Goal: Check status: Check status

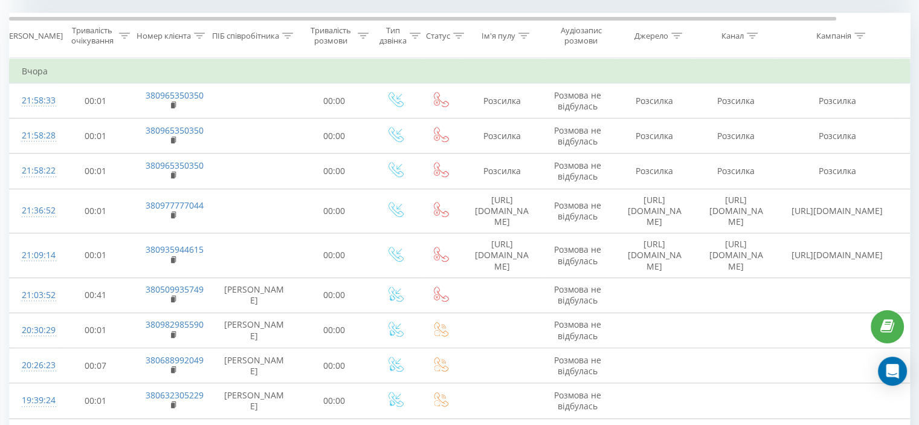
scroll to position [435, 0]
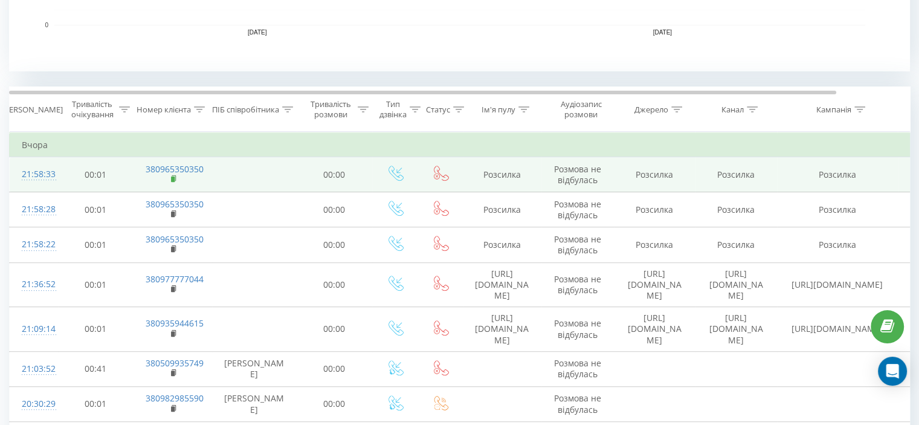
click at [173, 175] on icon at bounding box center [174, 179] width 7 height 8
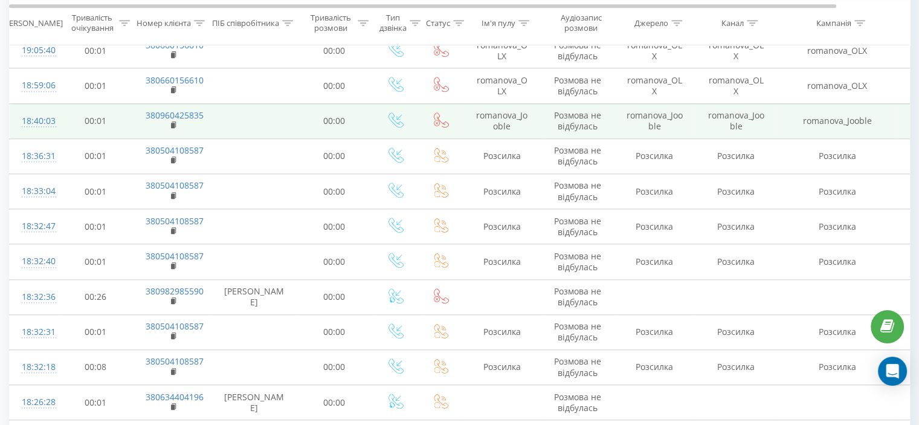
scroll to position [1088, 0]
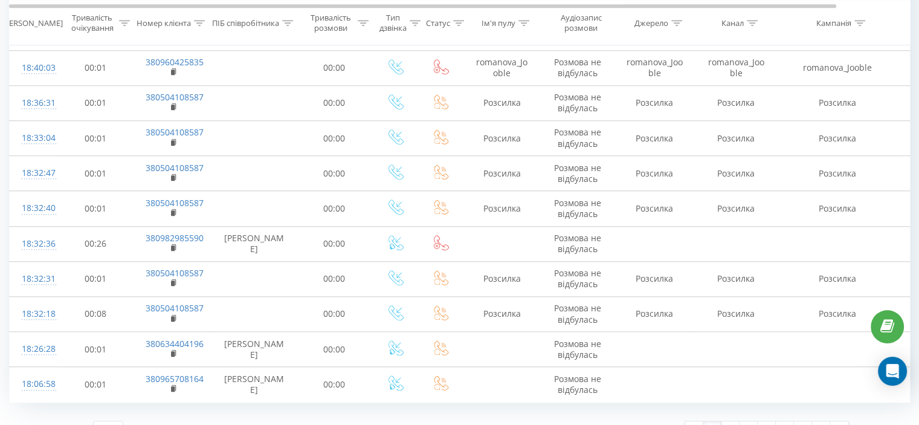
click at [708, 421] on link "1" at bounding box center [712, 429] width 18 height 17
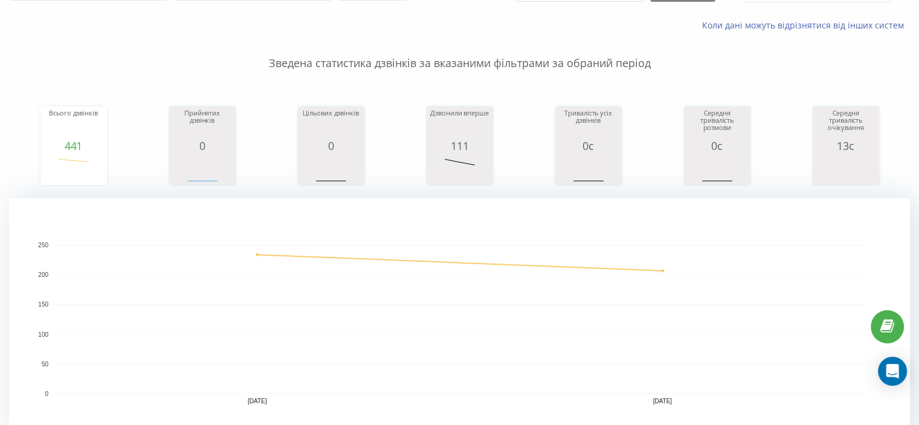
scroll to position [0, 0]
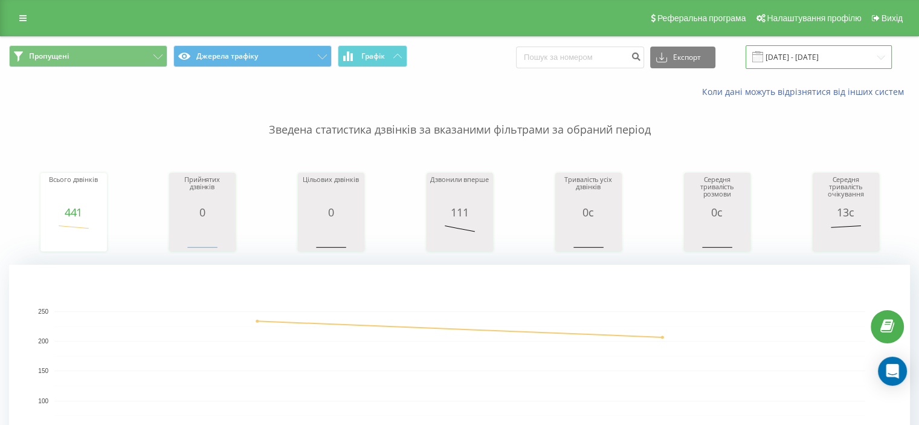
click at [813, 64] on input "[DATE] - [DATE]" at bounding box center [819, 57] width 146 height 24
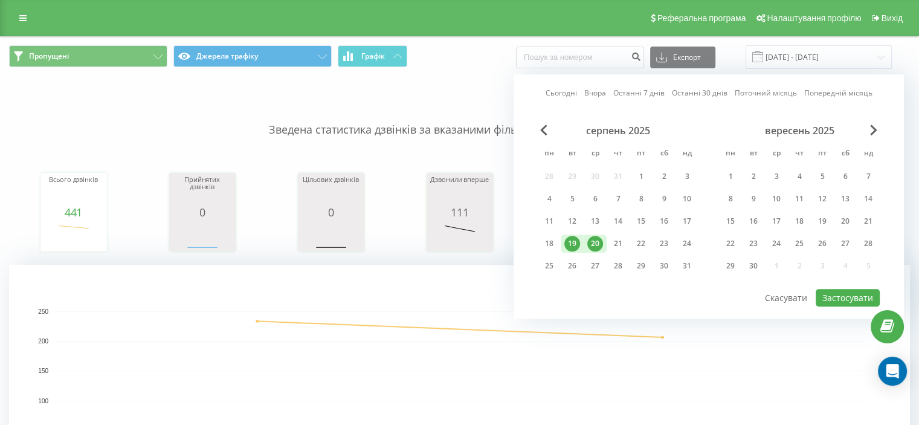
click at [601, 238] on div "20" at bounding box center [595, 244] width 16 height 16
click at [620, 238] on div "21" at bounding box center [618, 244] width 16 height 16
click at [812, 288] on div at bounding box center [709, 288] width 342 height 1
click at [844, 294] on button "Застосувати" at bounding box center [848, 298] width 64 height 18
type input "[DATE] - [DATE]"
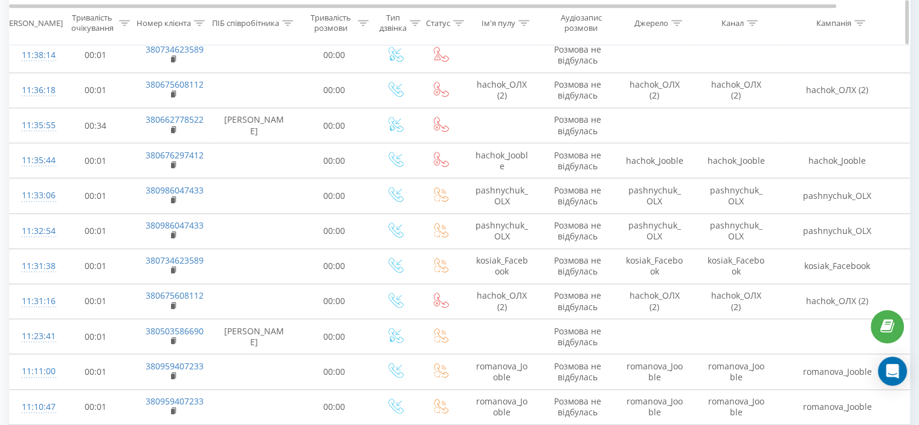
scroll to position [665, 0]
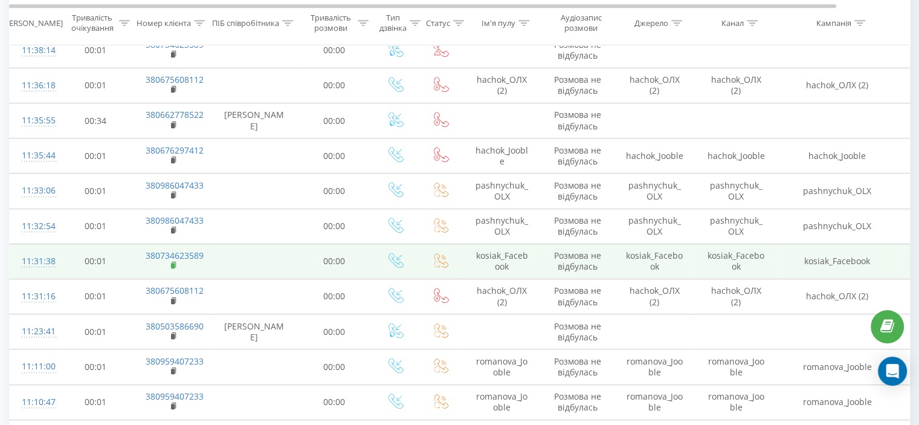
click at [176, 262] on icon at bounding box center [174, 265] width 7 height 8
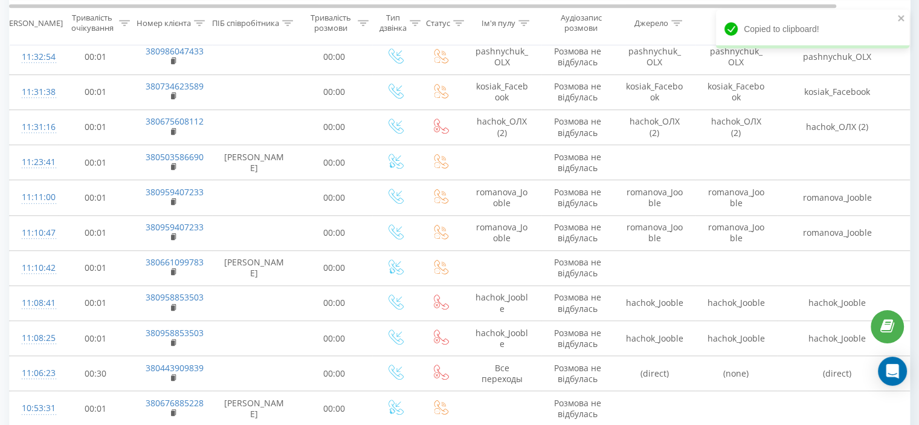
scroll to position [846, 0]
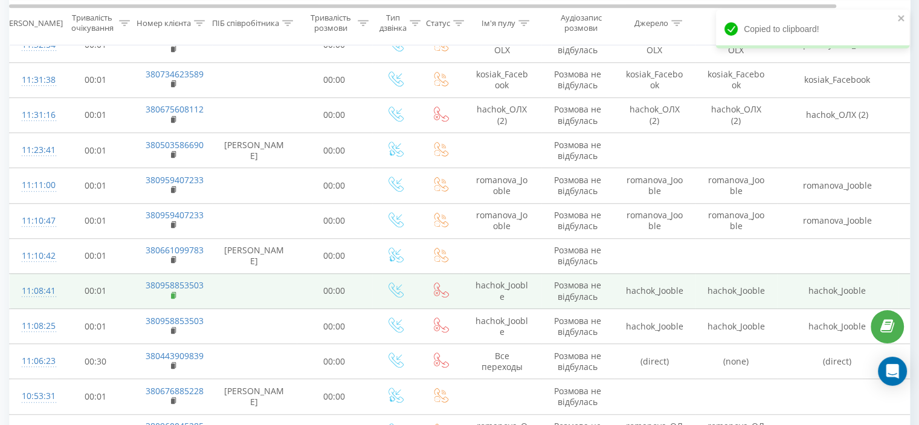
click at [176, 292] on icon at bounding box center [174, 295] width 7 height 8
